Goal: Task Accomplishment & Management: Manage account settings

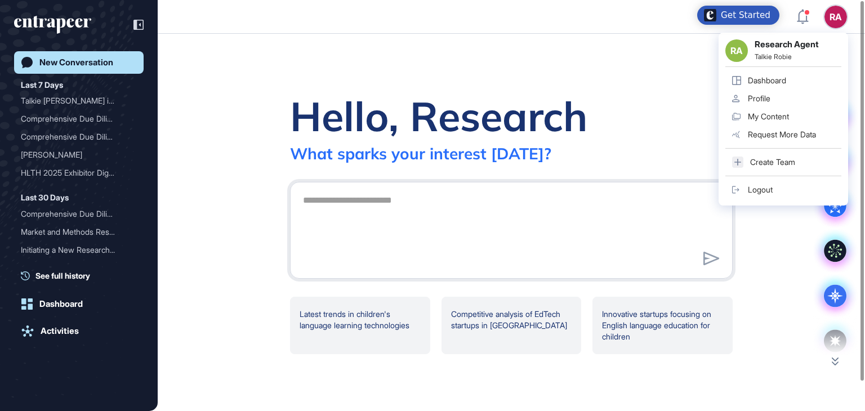
click at [773, 81] on div "Dashboard" at bounding box center [767, 80] width 38 height 9
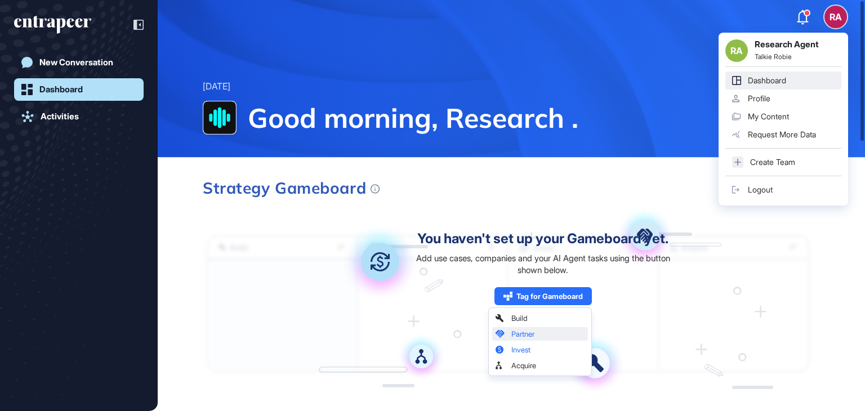
click at [837, 21] on div "RA RA Research Agent Talkie Robie Dashboard Profile My Content Request More Dat…" at bounding box center [835, 17] width 23 height 23
click at [766, 81] on div "Dashboard" at bounding box center [767, 80] width 38 height 9
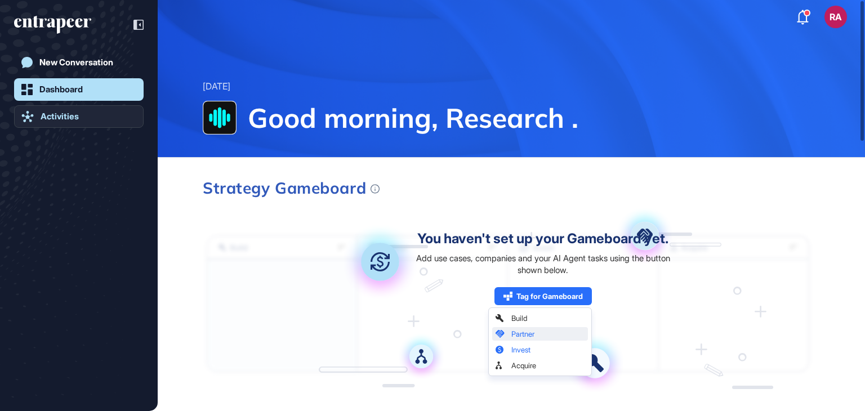
click at [47, 114] on div "Activities" at bounding box center [60, 116] width 38 height 10
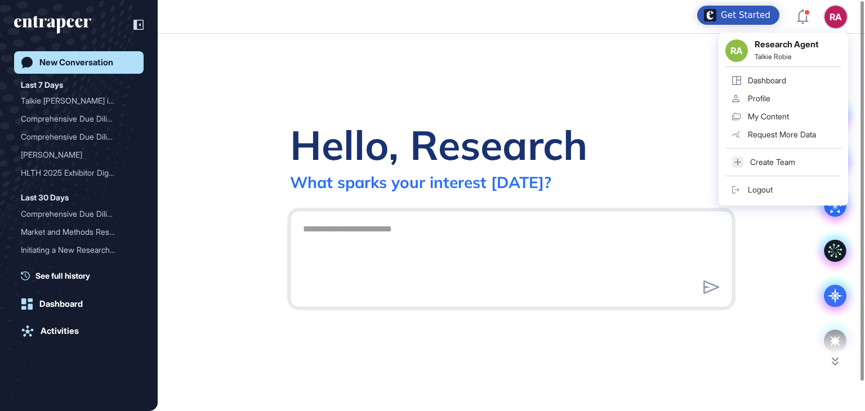
click at [766, 190] on div "Logout" at bounding box center [760, 189] width 25 height 9
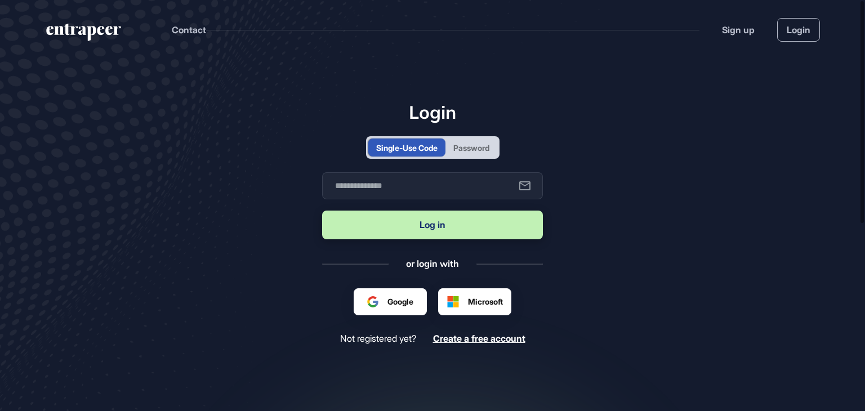
click at [469, 154] on div "Password" at bounding box center [471, 148] width 52 height 18
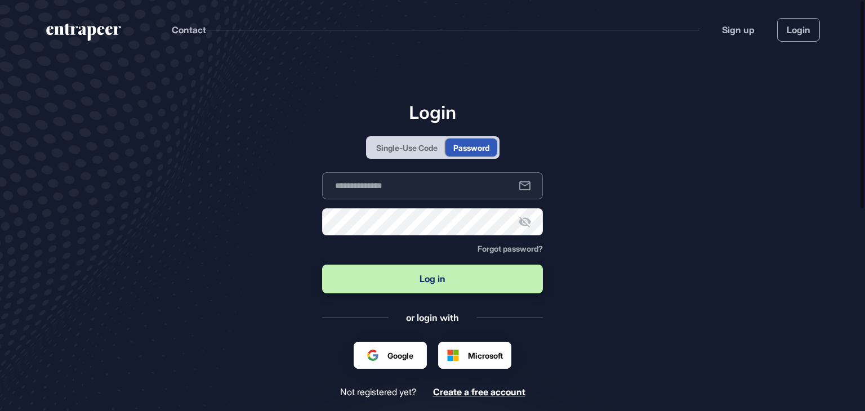
type input "**********"
click at [410, 275] on button "Log in" at bounding box center [432, 279] width 221 height 29
